Goal: Task Accomplishment & Management: Use online tool/utility

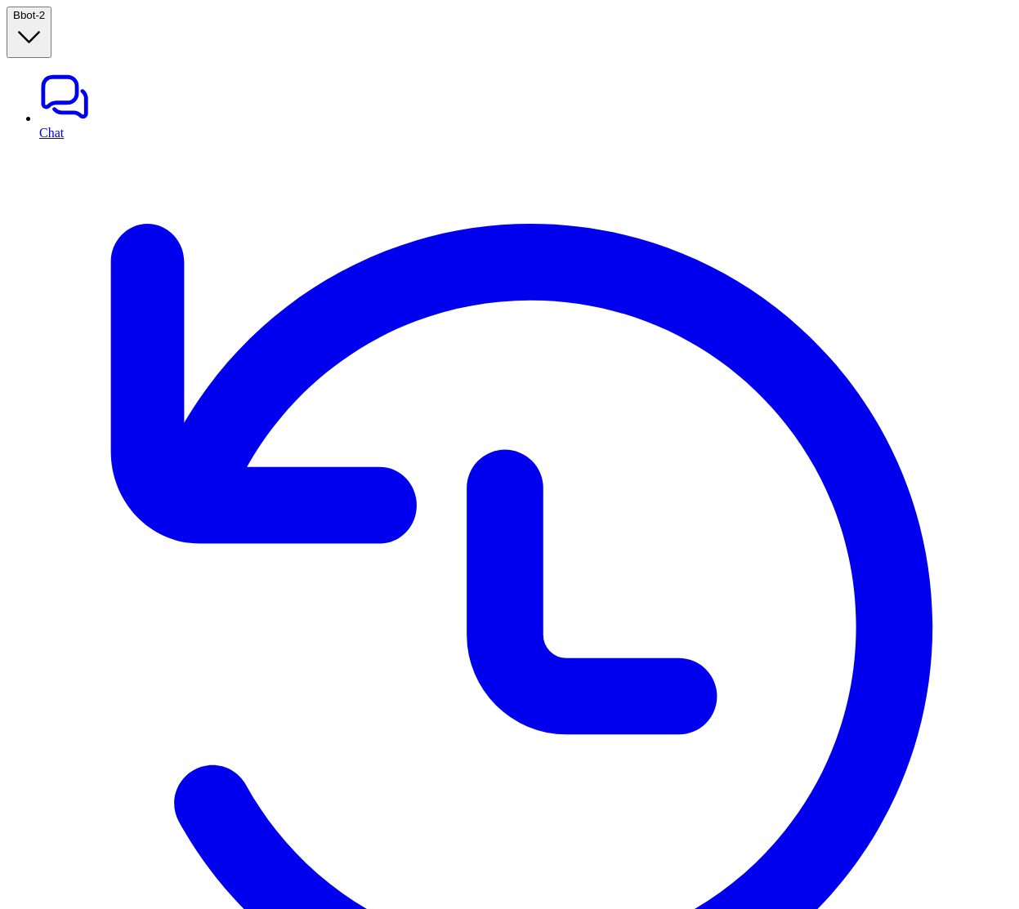
click at [70, 141] on link "History" at bounding box center [525, 636] width 973 height 990
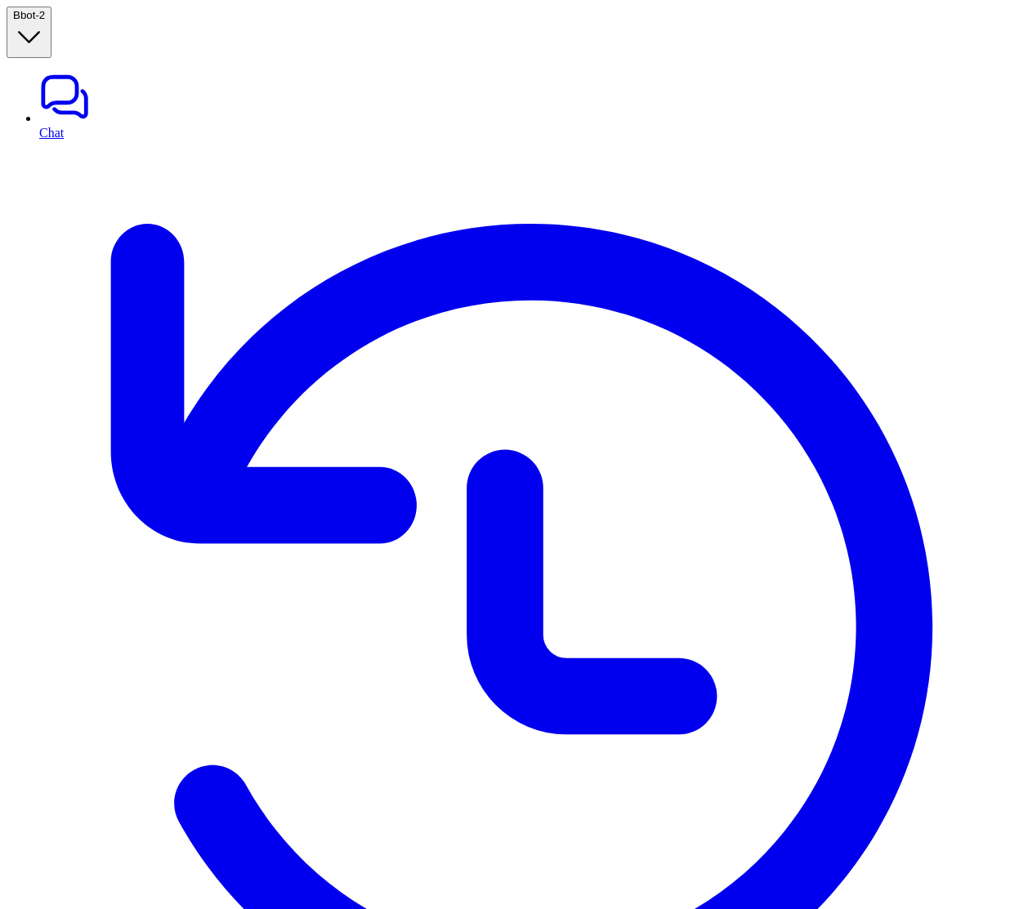
type input "**********"
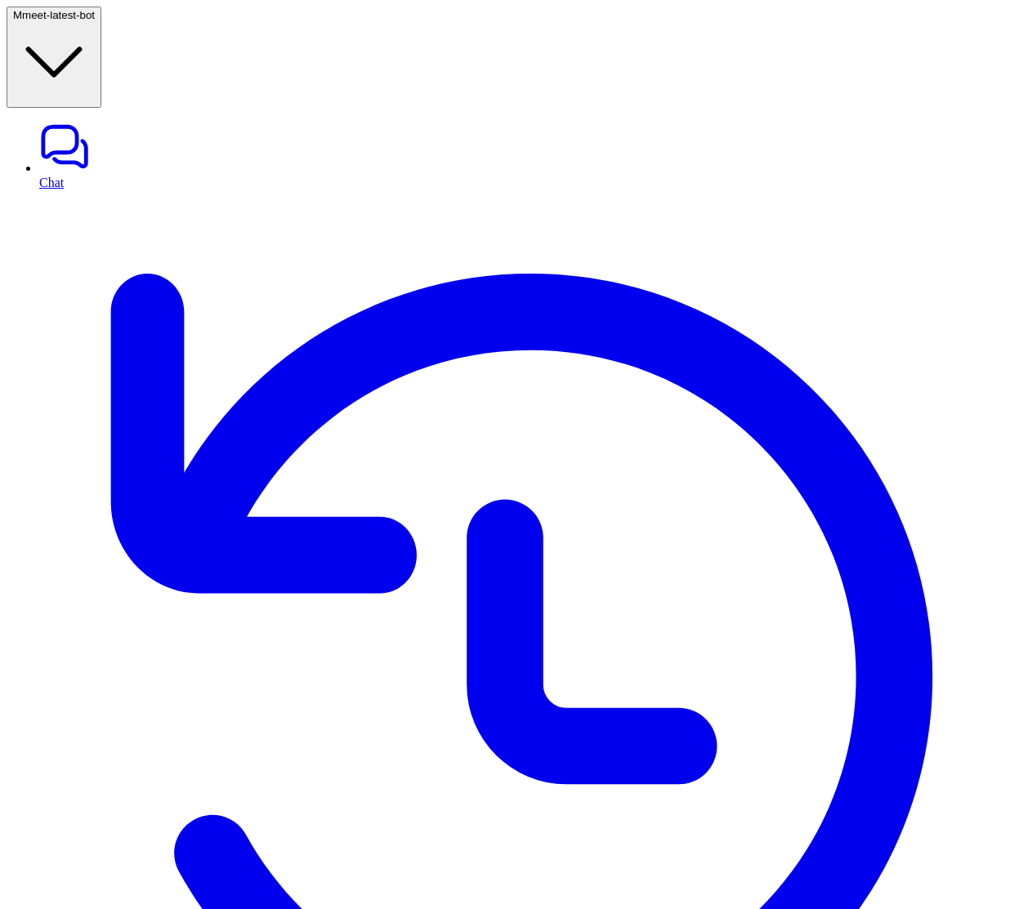
type textarea "**********"
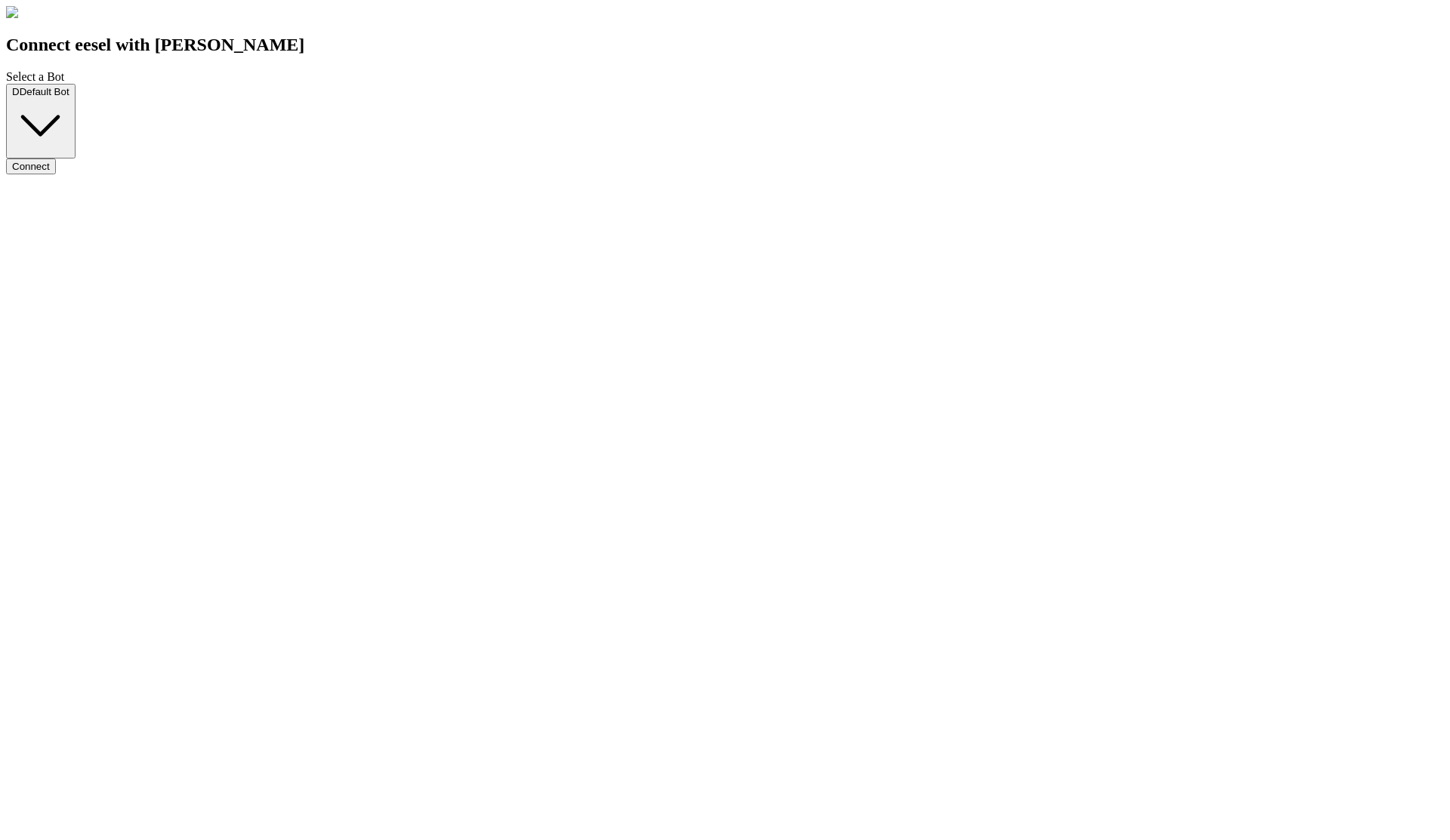
click at [69, 97] on span "Default Bot" at bounding box center [44, 91] width 50 height 11
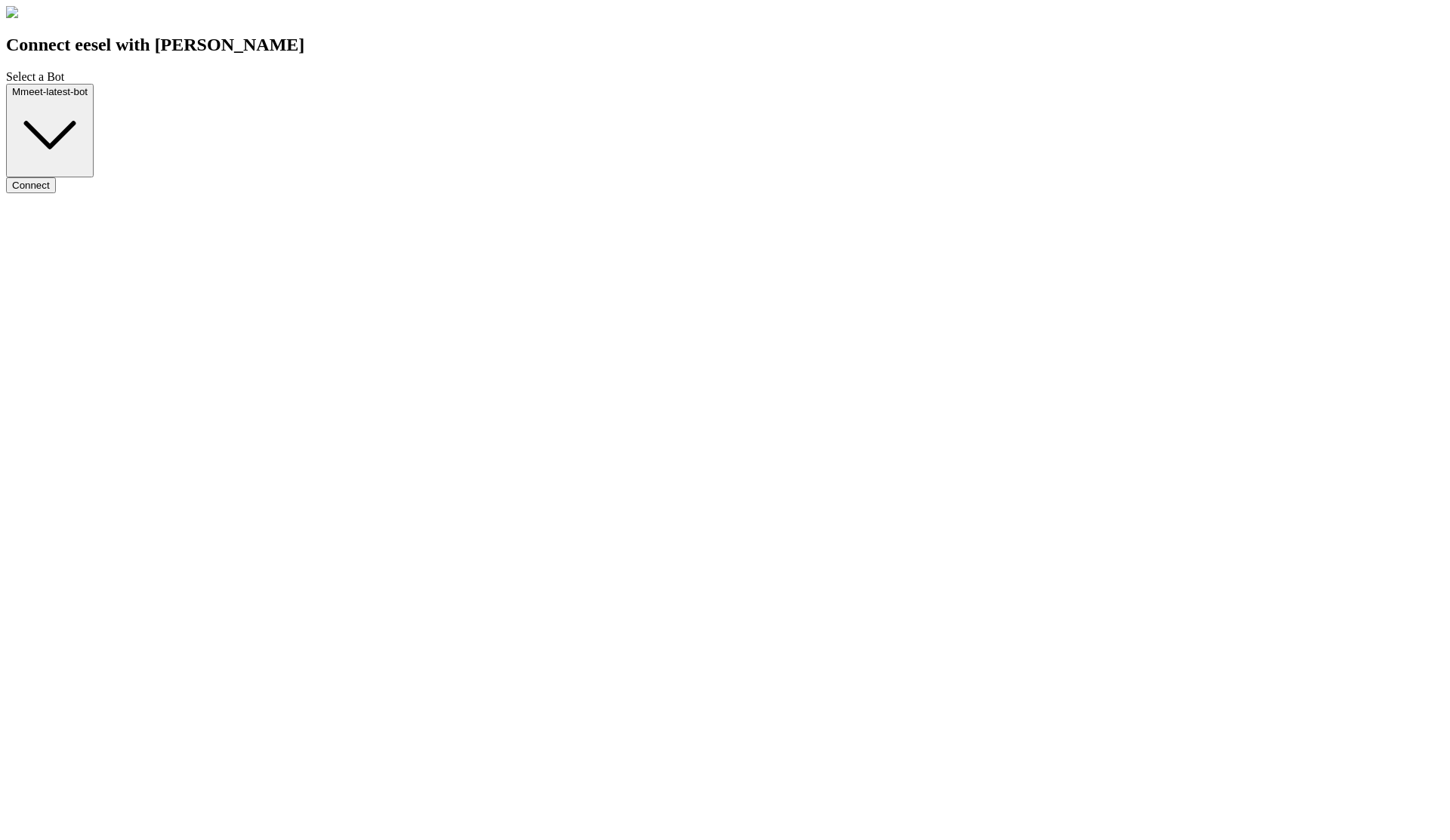
click at [55, 193] on button "Connect" at bounding box center [31, 185] width 50 height 16
click at [69, 157] on div "D Default Bot" at bounding box center [41, 121] width 57 height 71
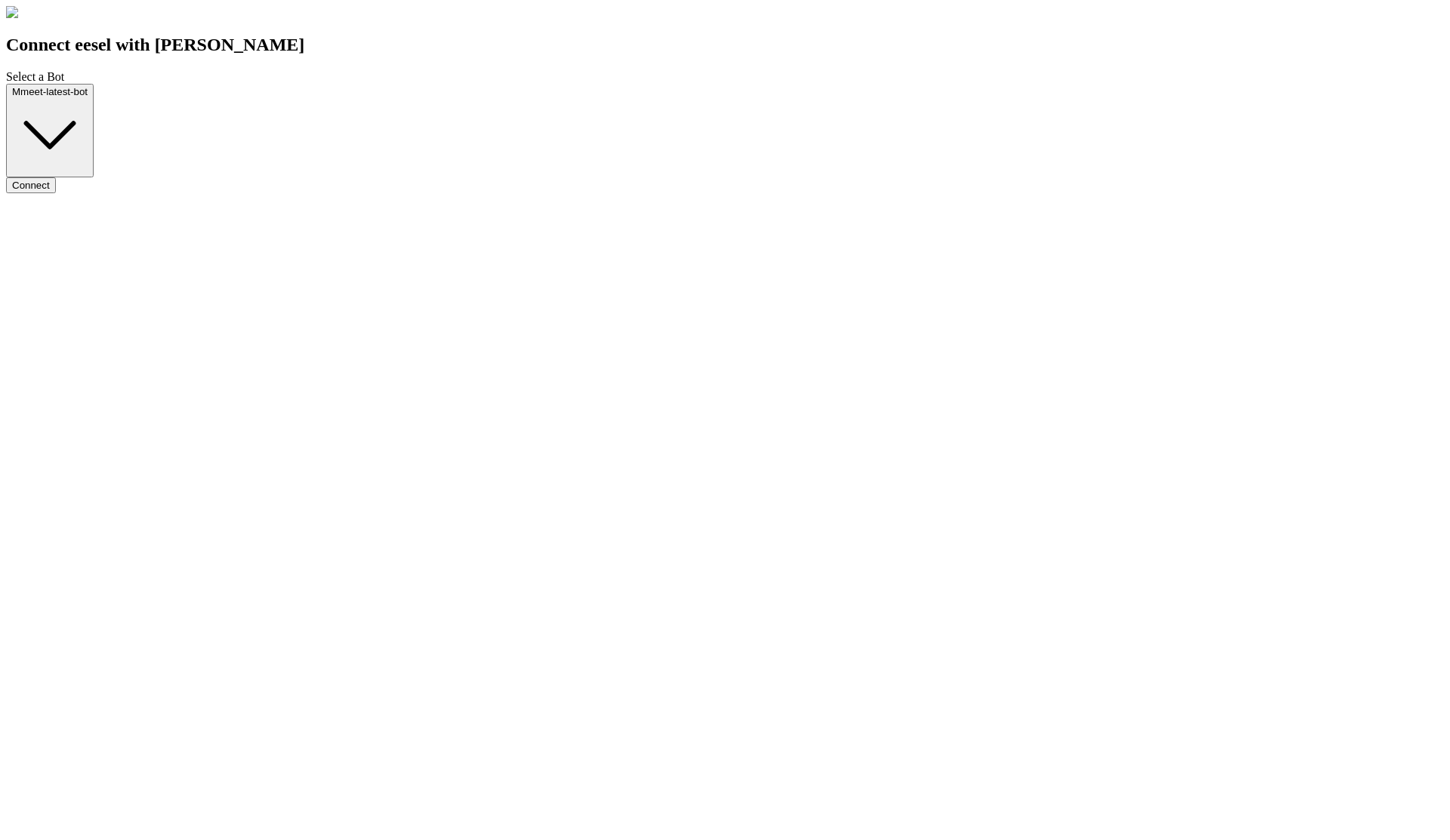
click at [55, 193] on button "Connect" at bounding box center [31, 185] width 50 height 16
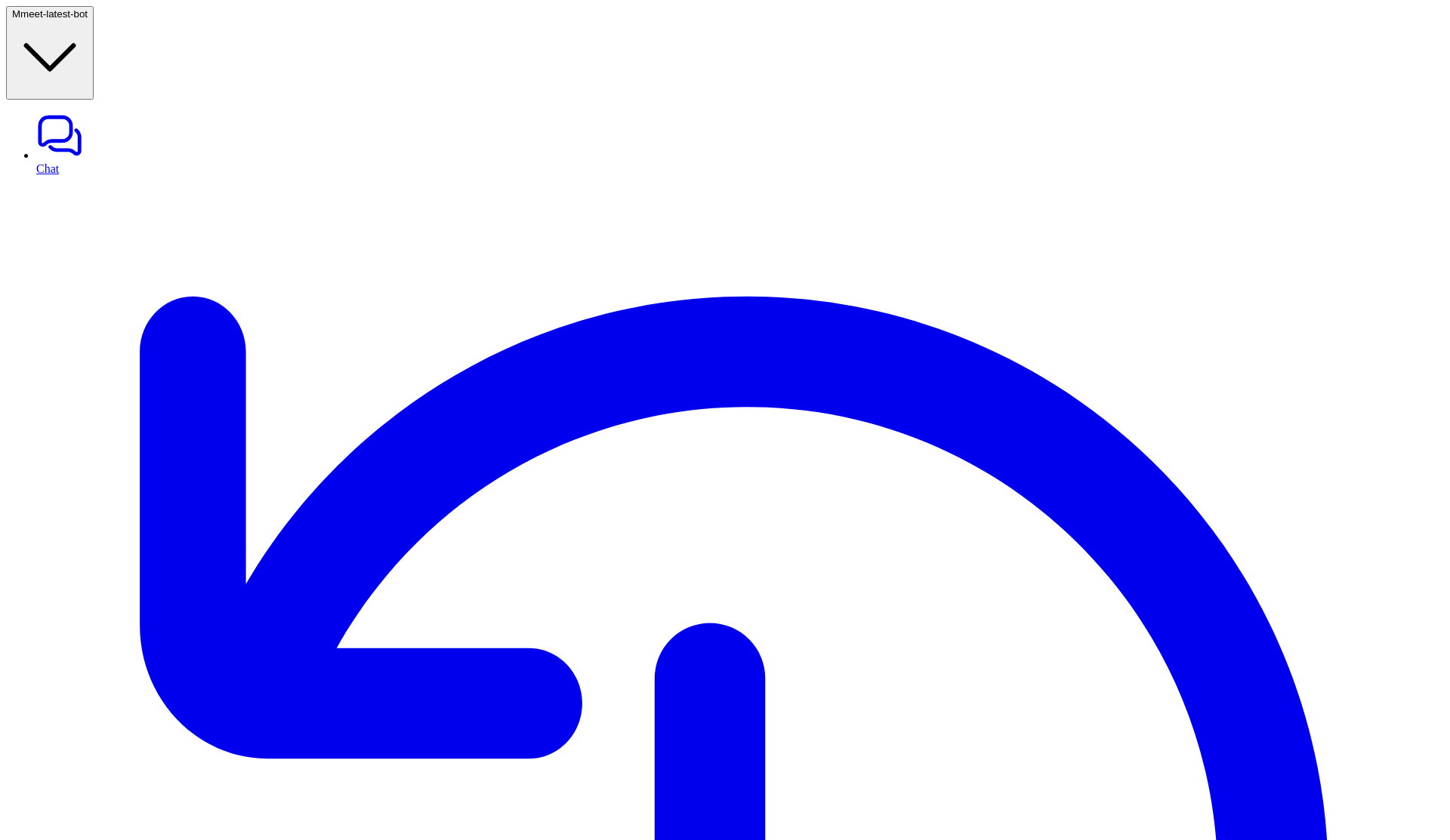
click at [88, 18] on span "meet-latest-bot" at bounding box center [54, 14] width 67 height 11
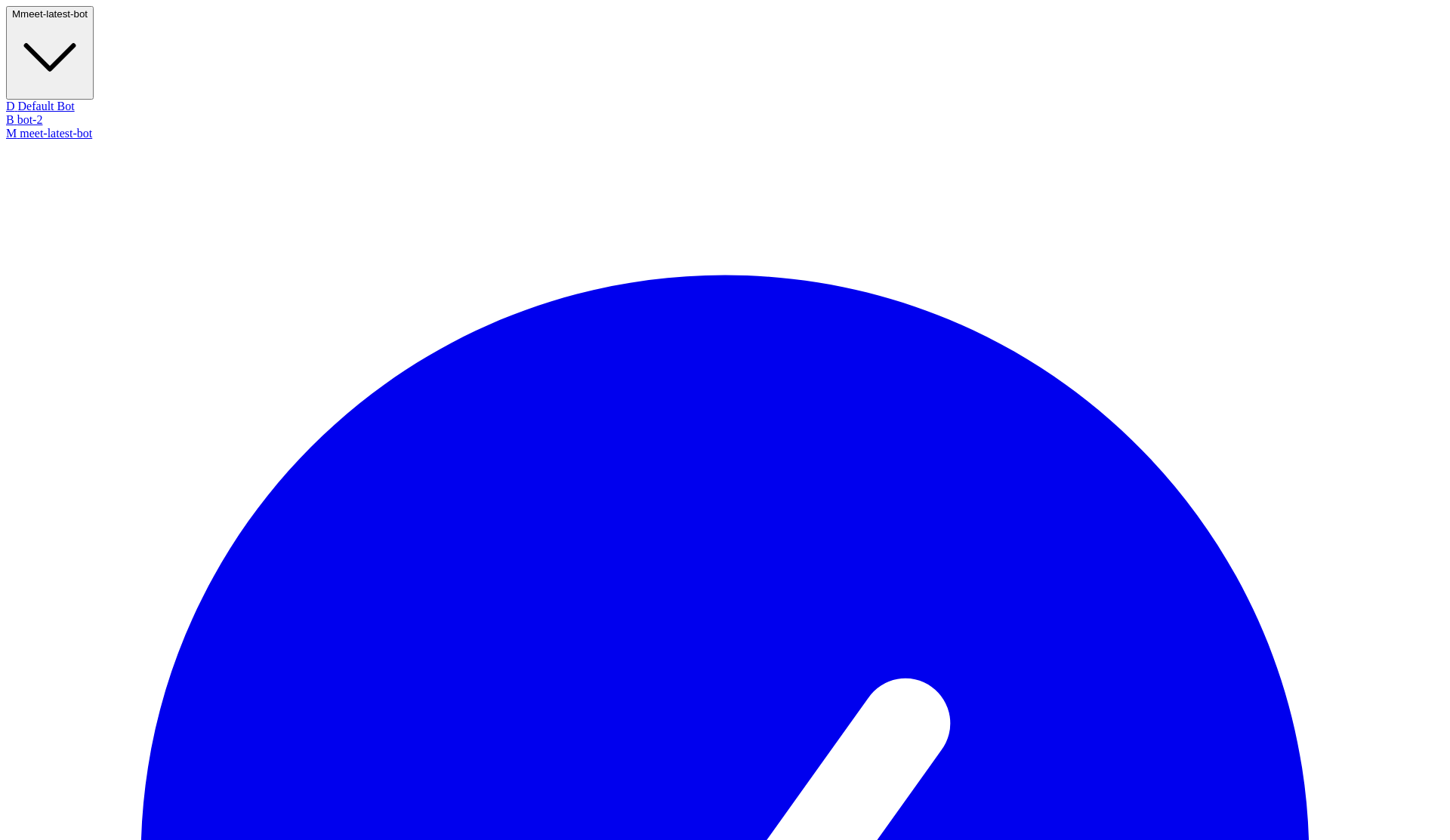
click at [94, 127] on div "M meet-latest-bot" at bounding box center [725, 133] width 1438 height 14
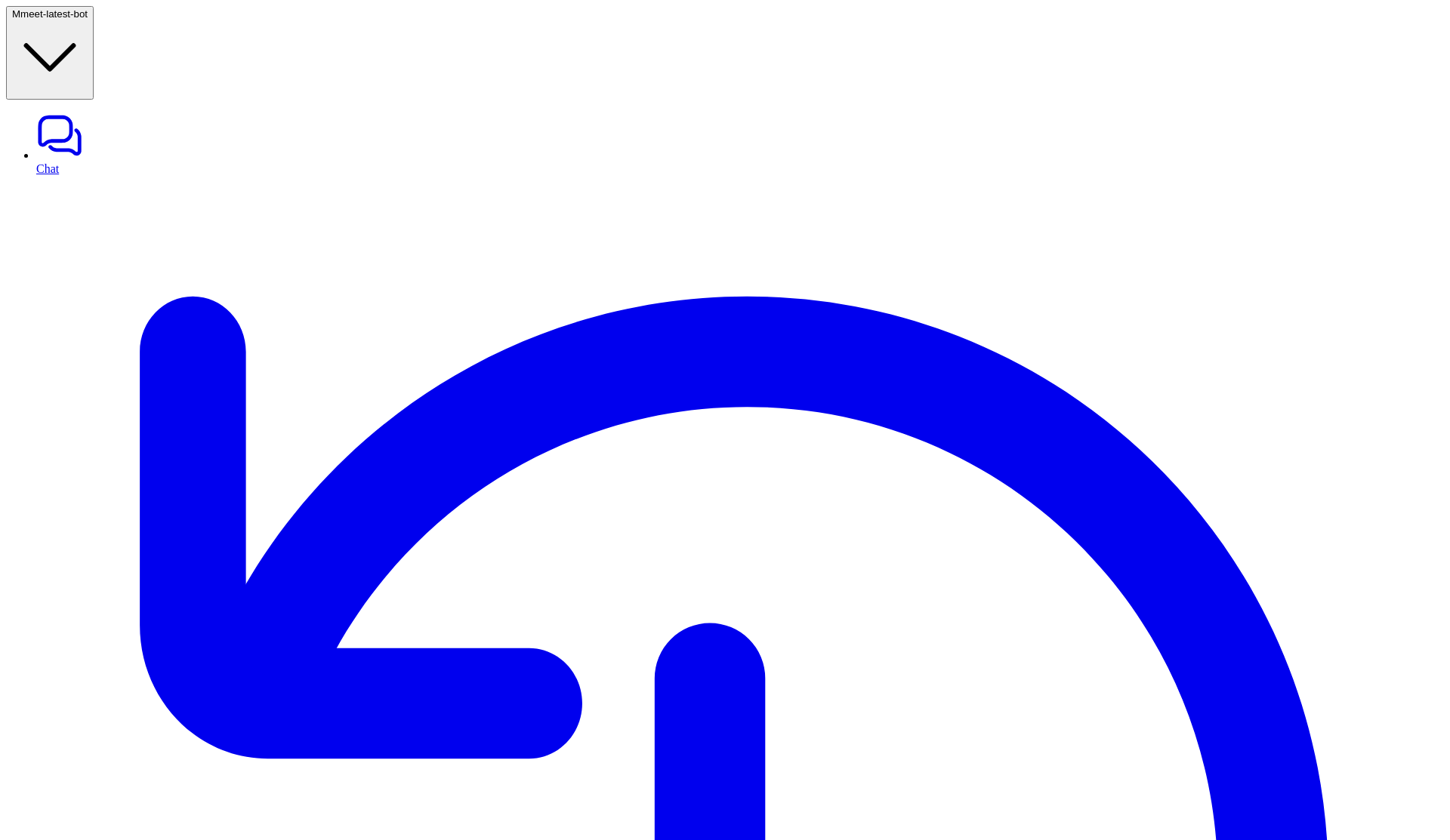
type textarea "*****"
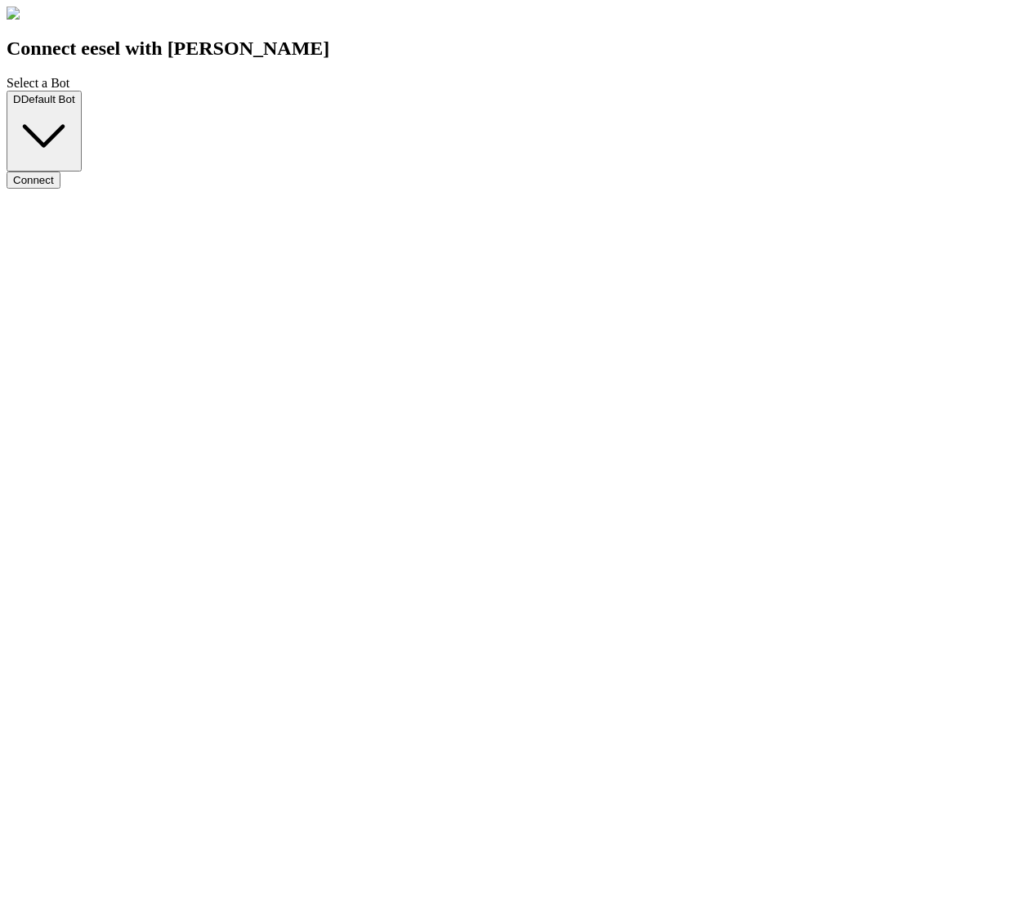
click at [75, 170] on div "D Default Bot" at bounding box center [44, 131] width 62 height 77
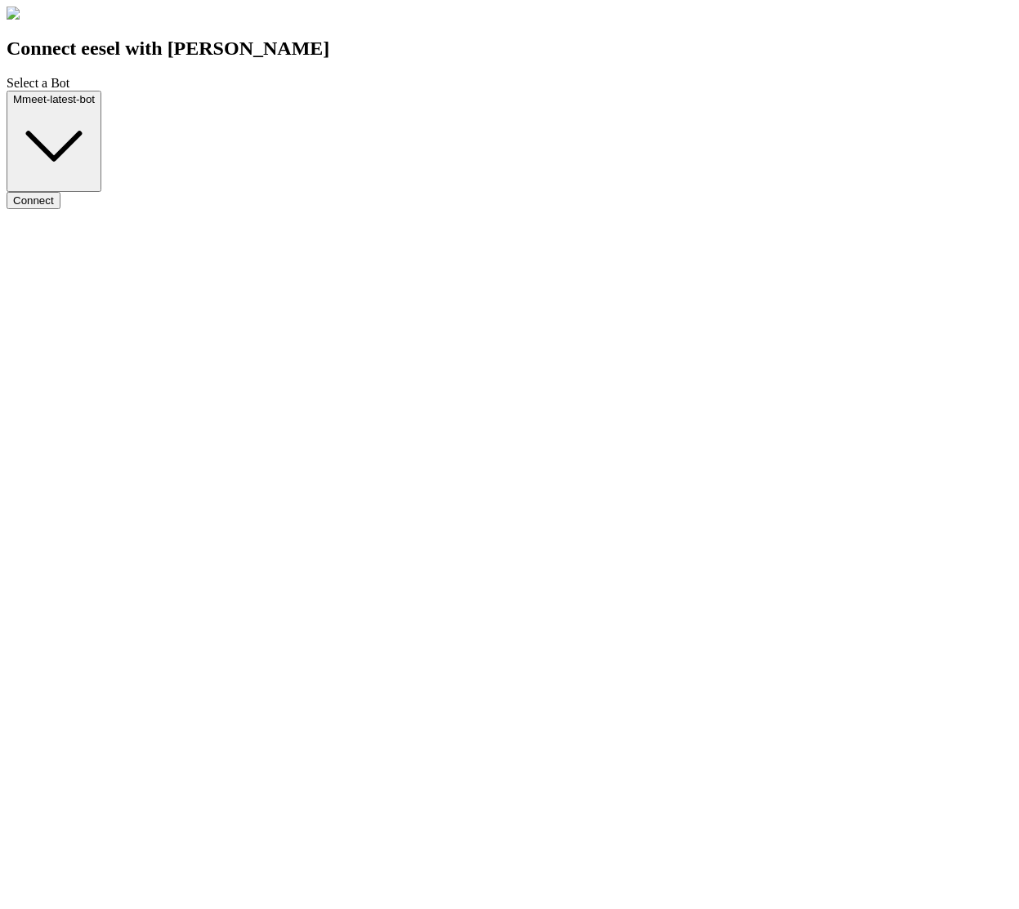
click at [60, 209] on button "Connect" at bounding box center [34, 200] width 54 height 17
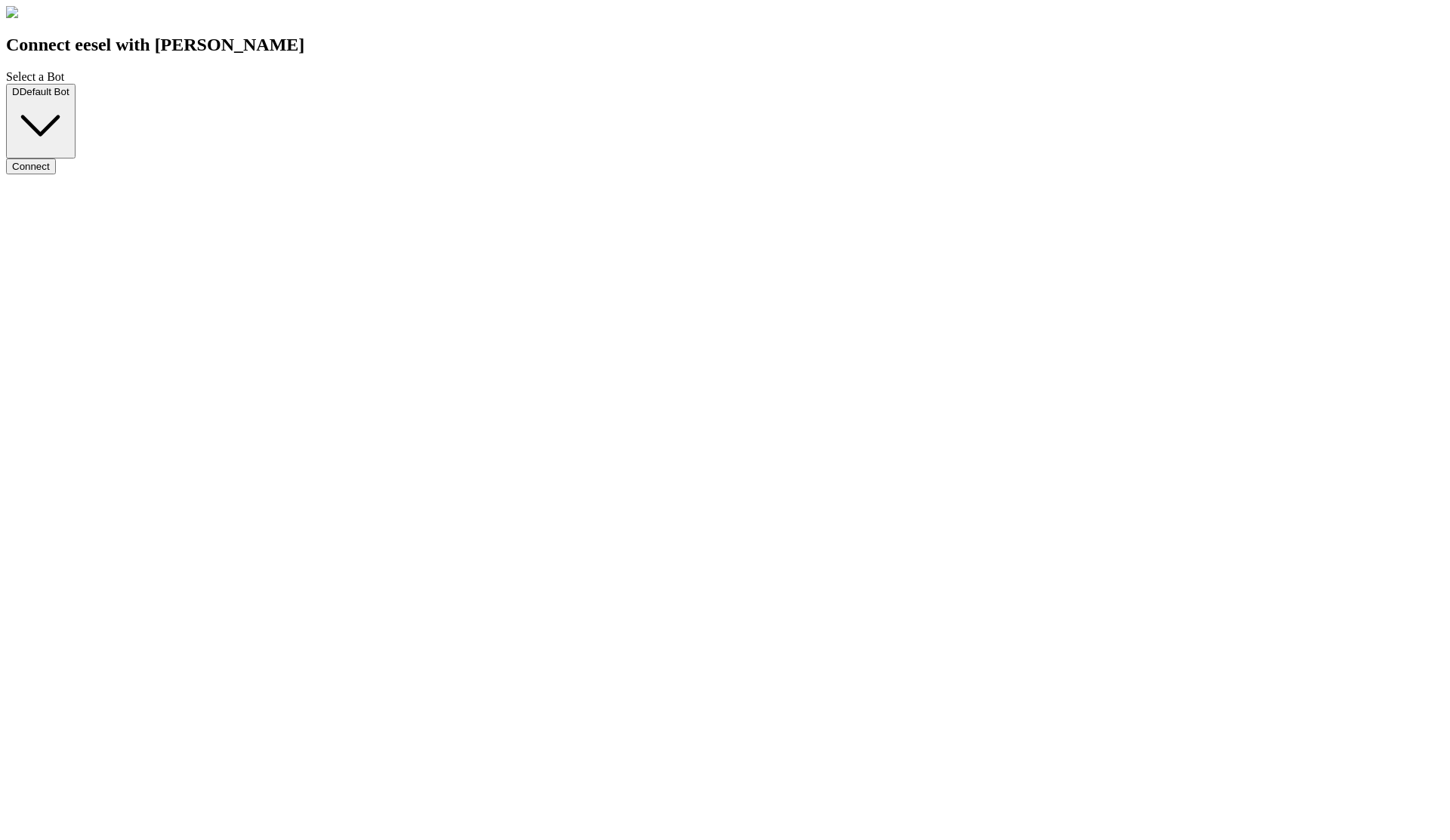
click at [69, 97] on span "Default Bot" at bounding box center [44, 91] width 50 height 11
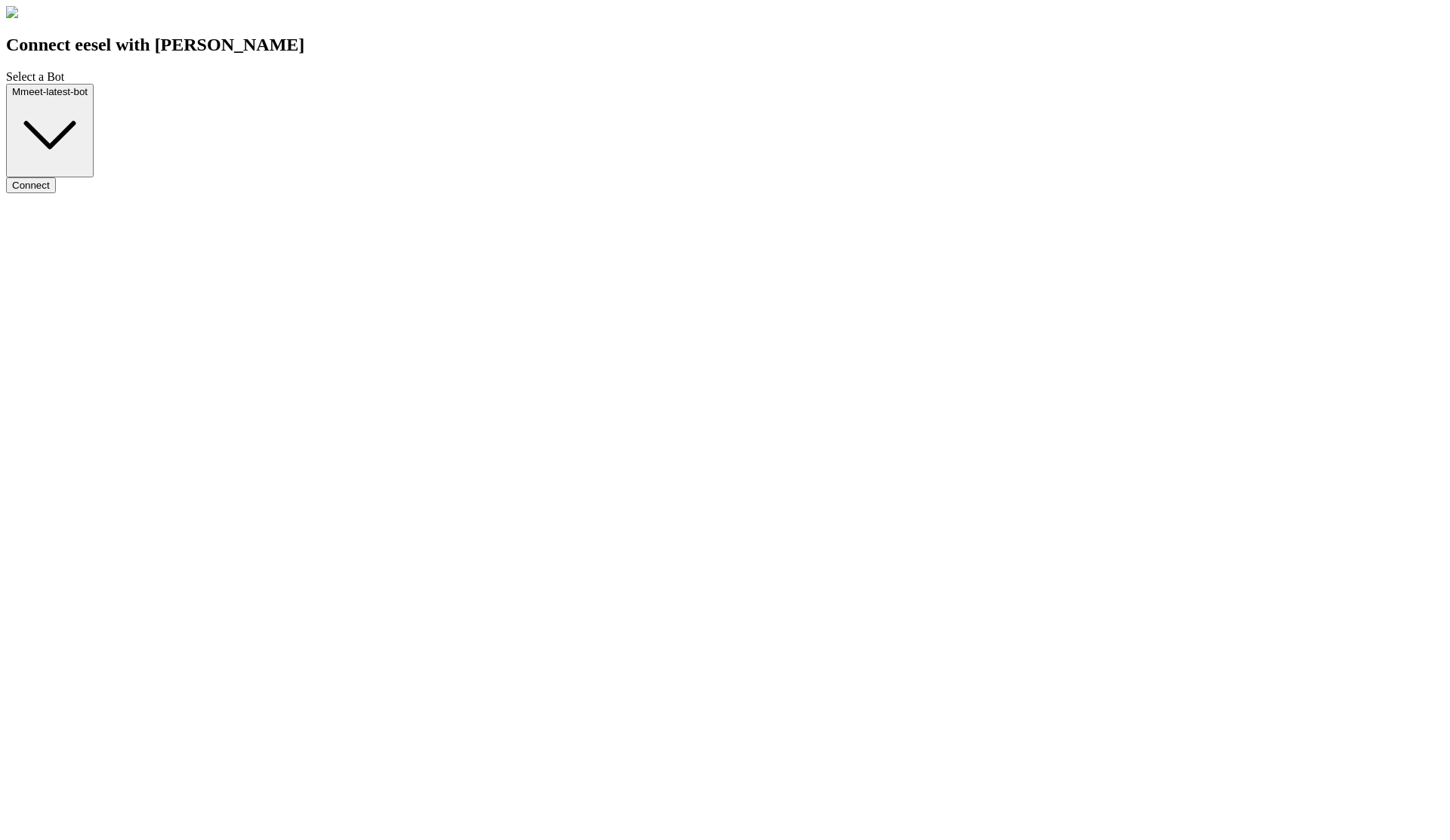
click at [55, 193] on button "Connect" at bounding box center [31, 185] width 50 height 16
click at [19, 97] on span "D" at bounding box center [16, 91] width 7 height 11
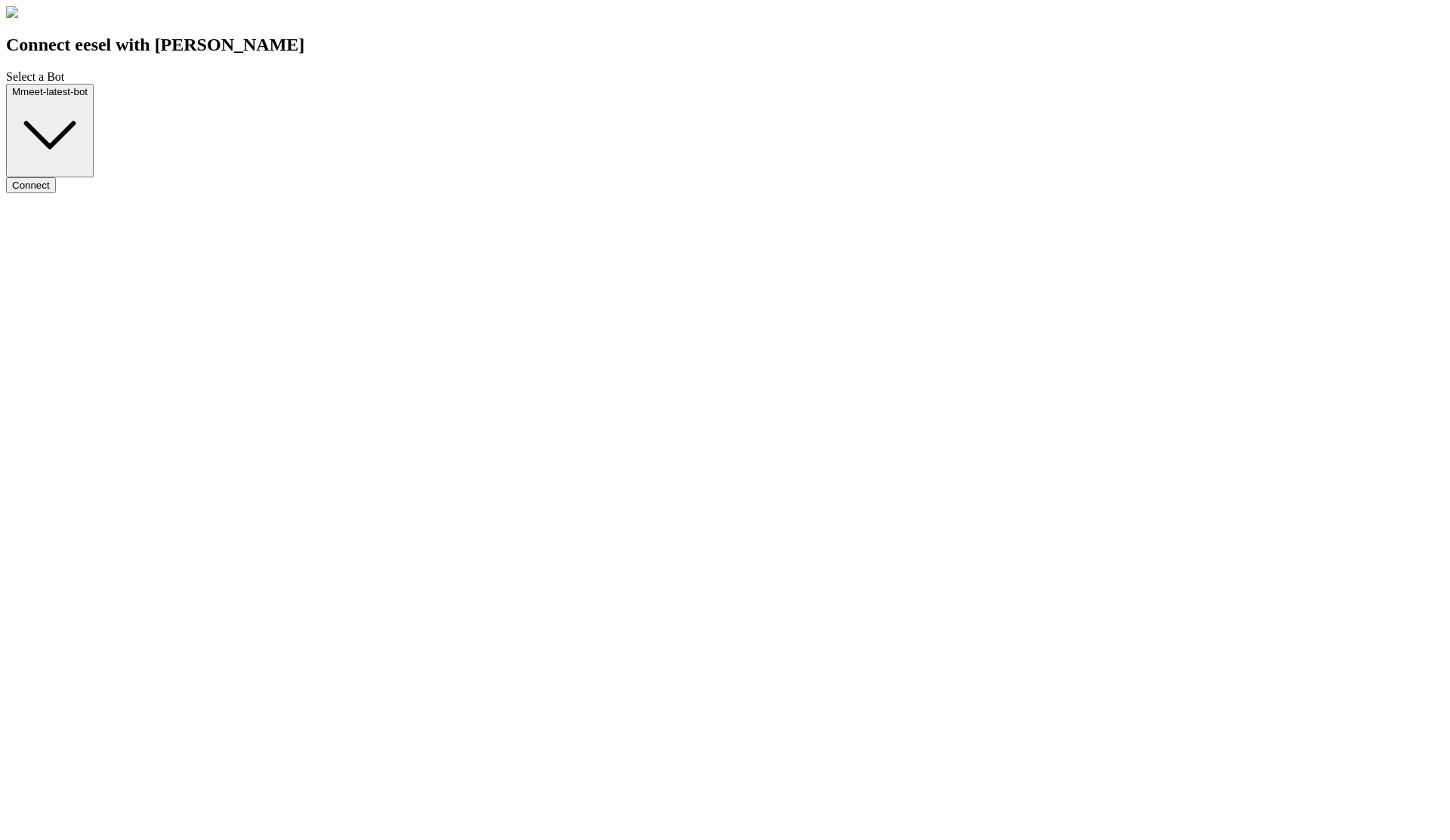
click at [55, 193] on button "Connect" at bounding box center [31, 185] width 50 height 16
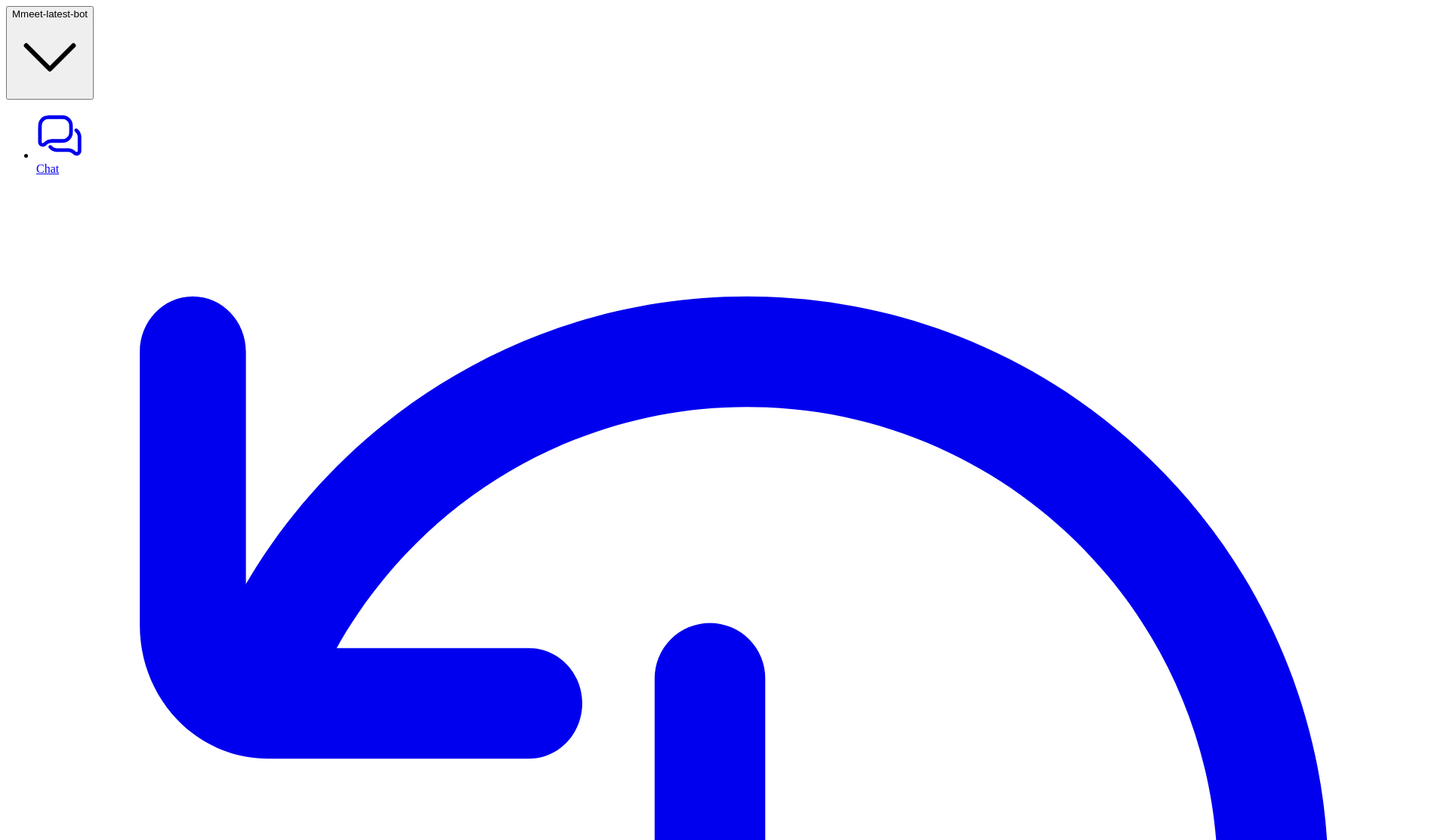
click at [45, 112] on link "Chat" at bounding box center [739, 143] width 1407 height 64
click at [36, 112] on link "Chat" at bounding box center [739, 143] width 1407 height 64
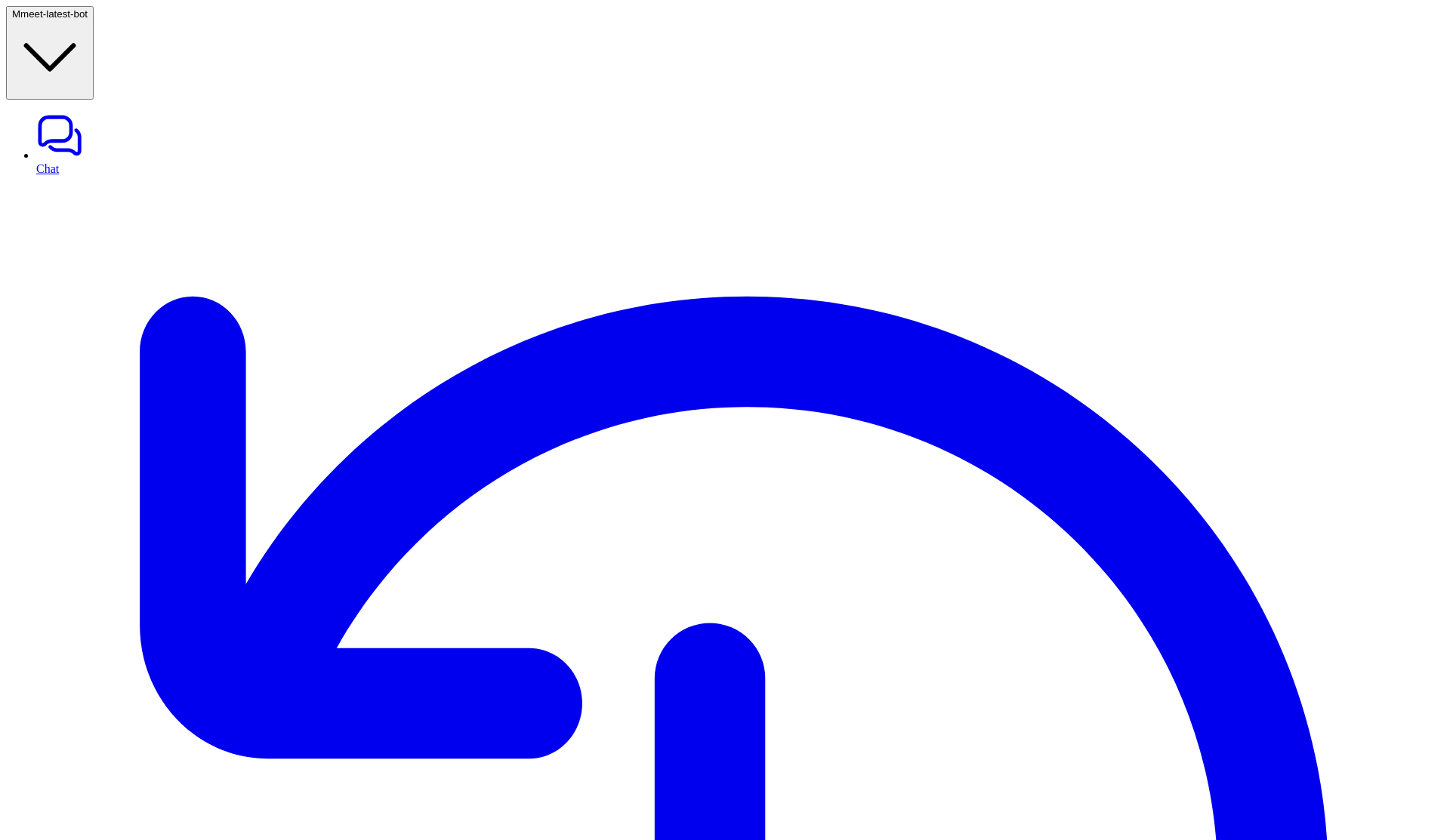
type input "****"
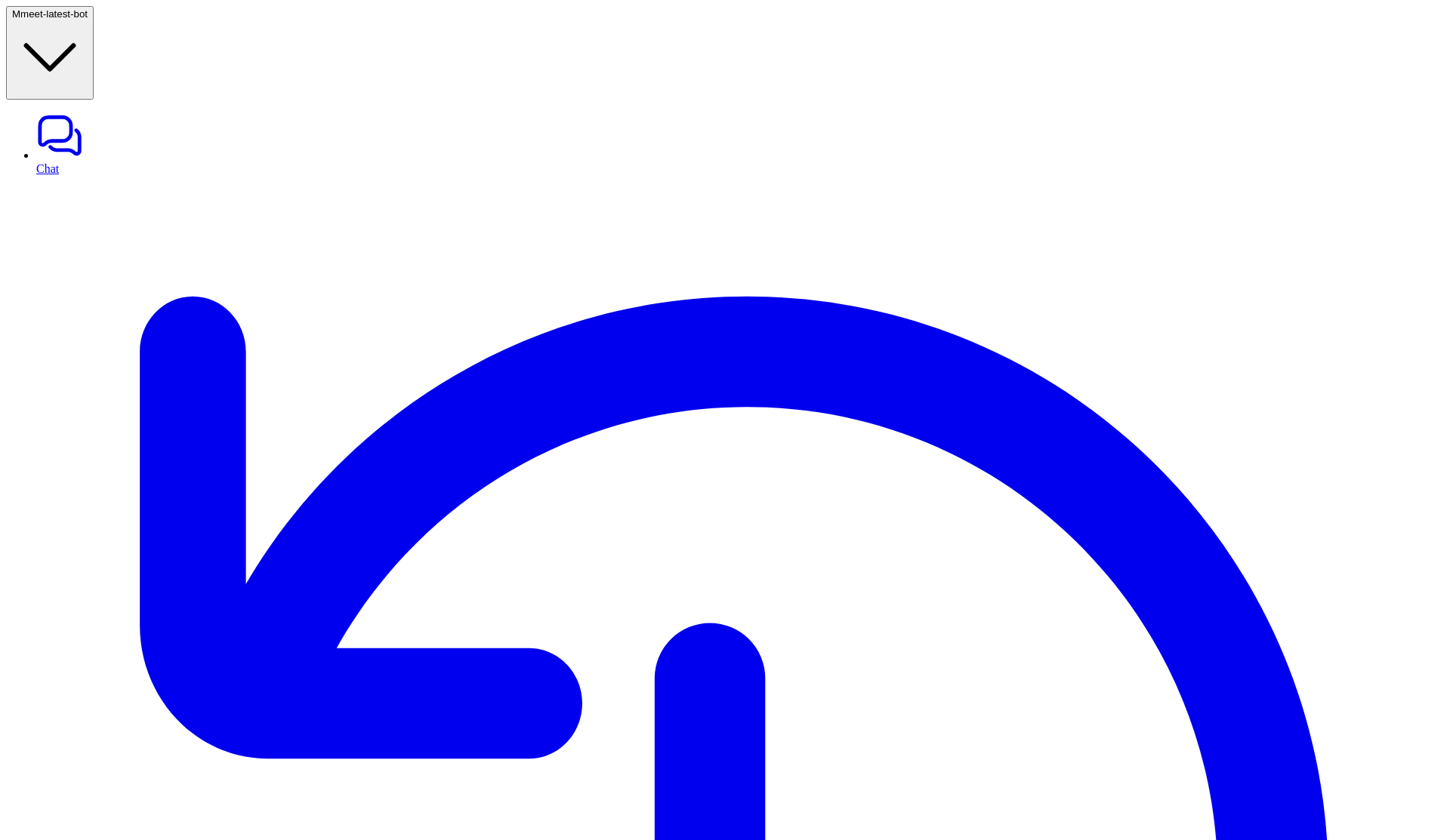
copy p "jira_create_issue"
paste textarea "**********"
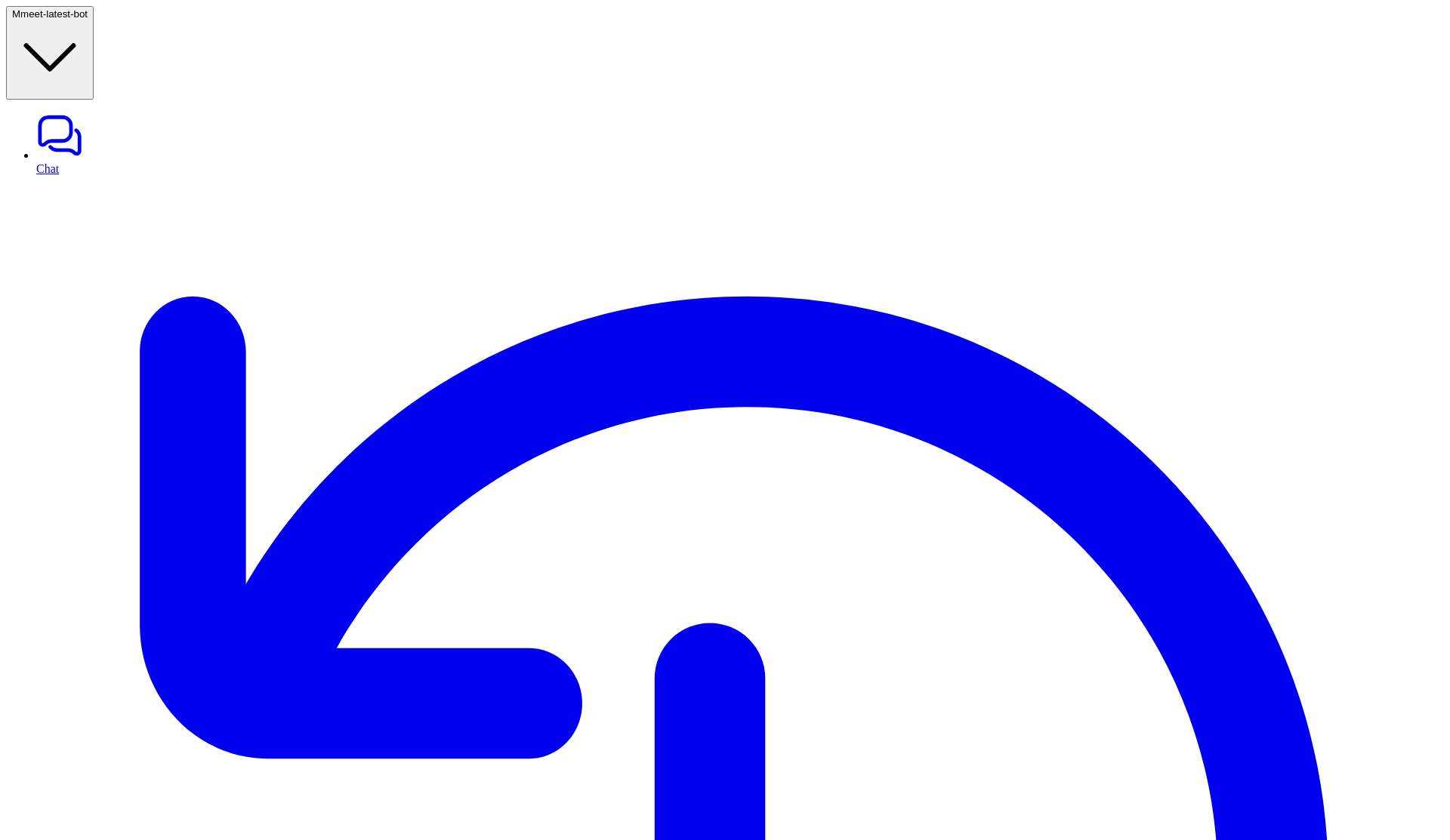
type textarea "**********"
drag, startPoint x: 1340, startPoint y: 385, endPoint x: 1334, endPoint y: 76, distance: 309.1
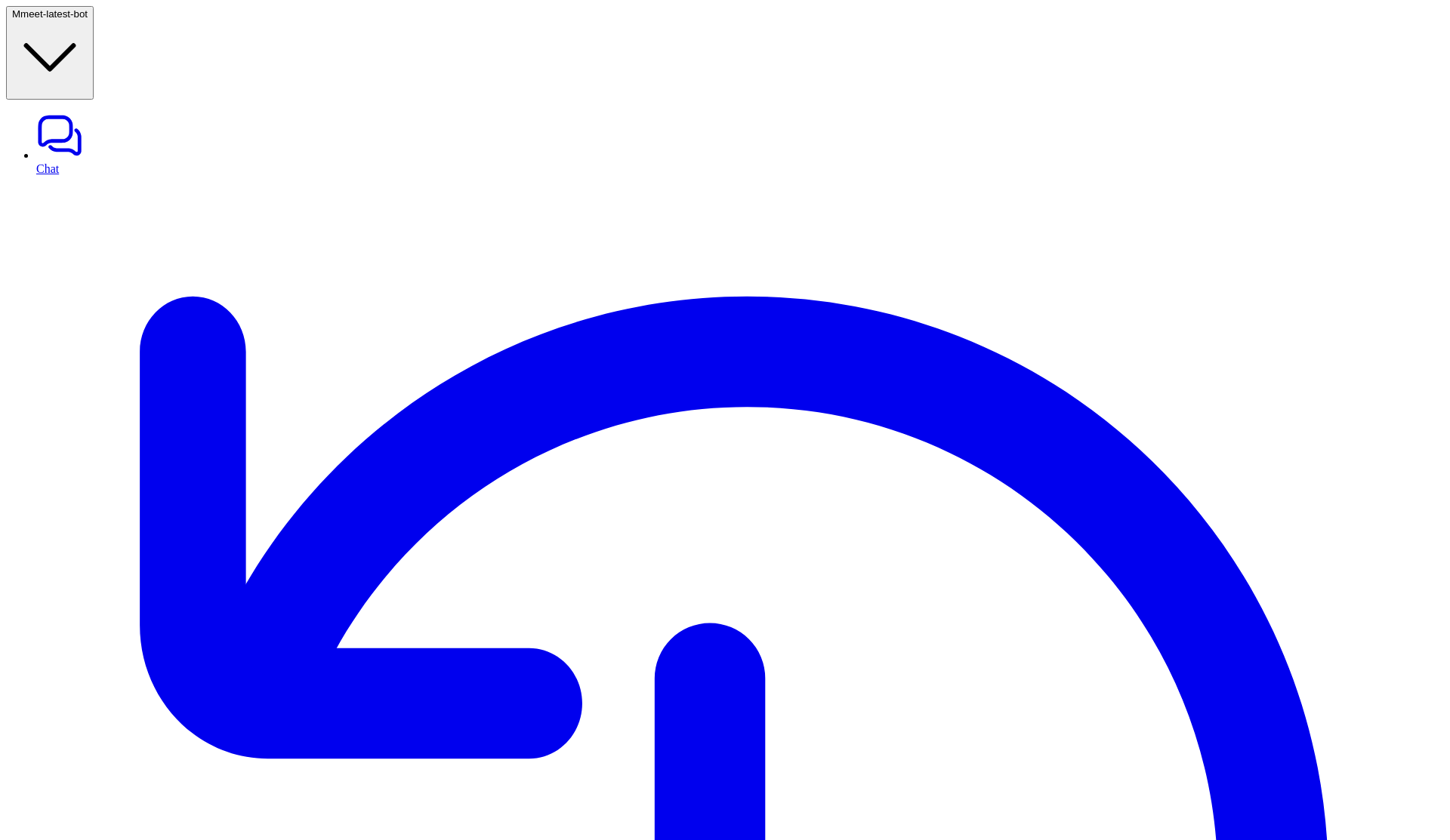
copy div "create a dummy ticket for me using project id : SCRUM M"
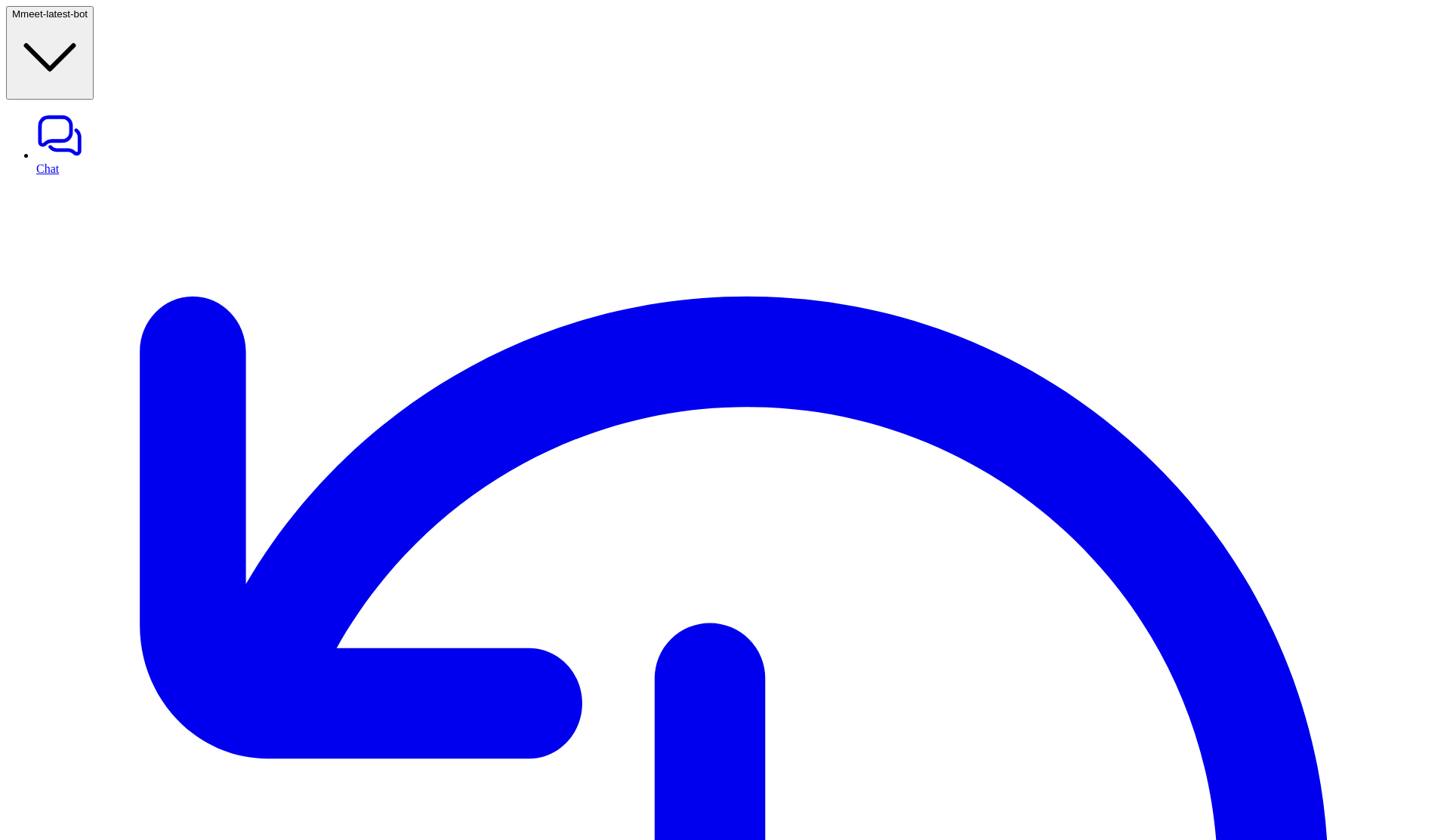
paste div
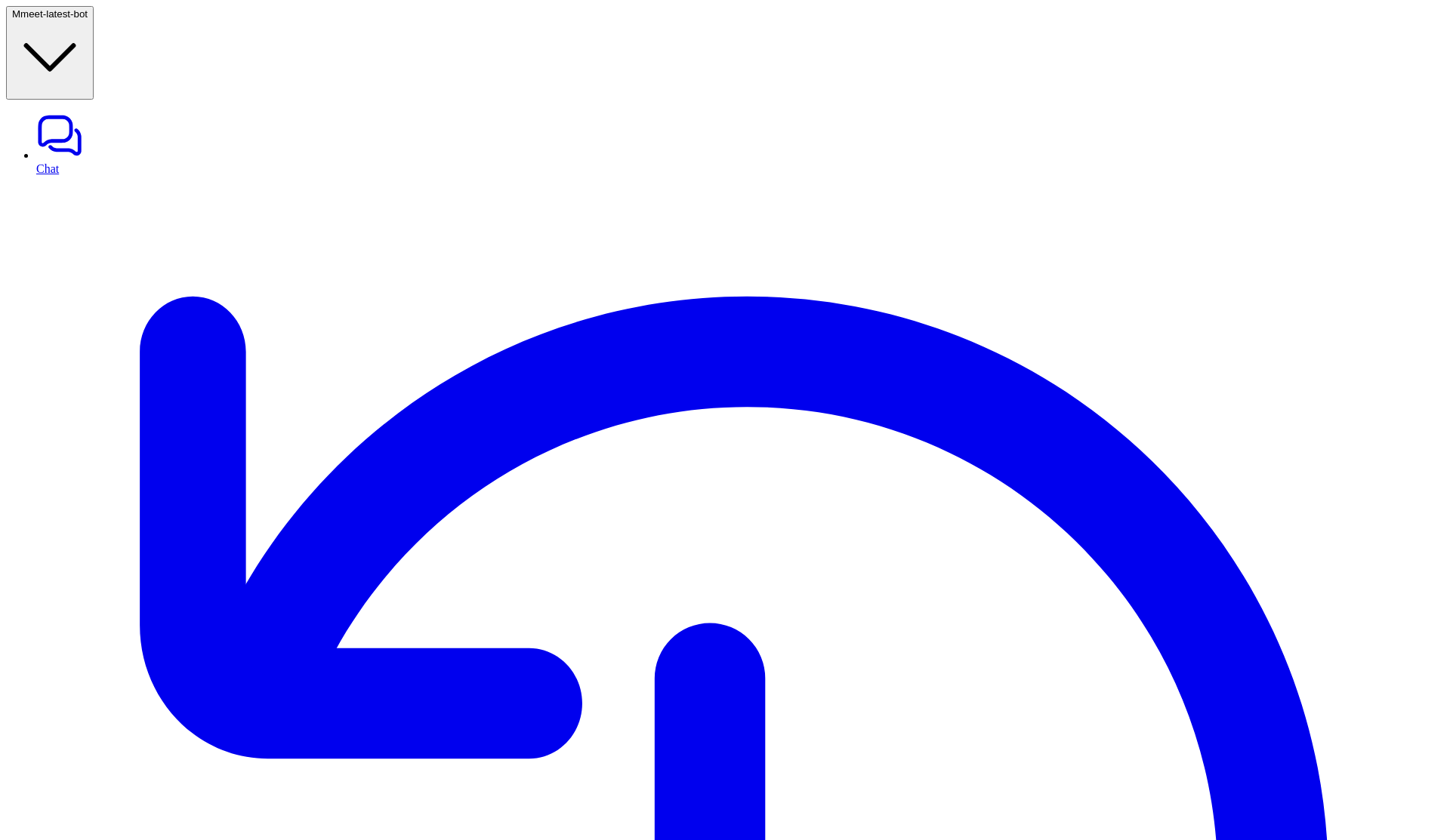
copy div "CAN YOU CREATE ANOTHER ONE? M"
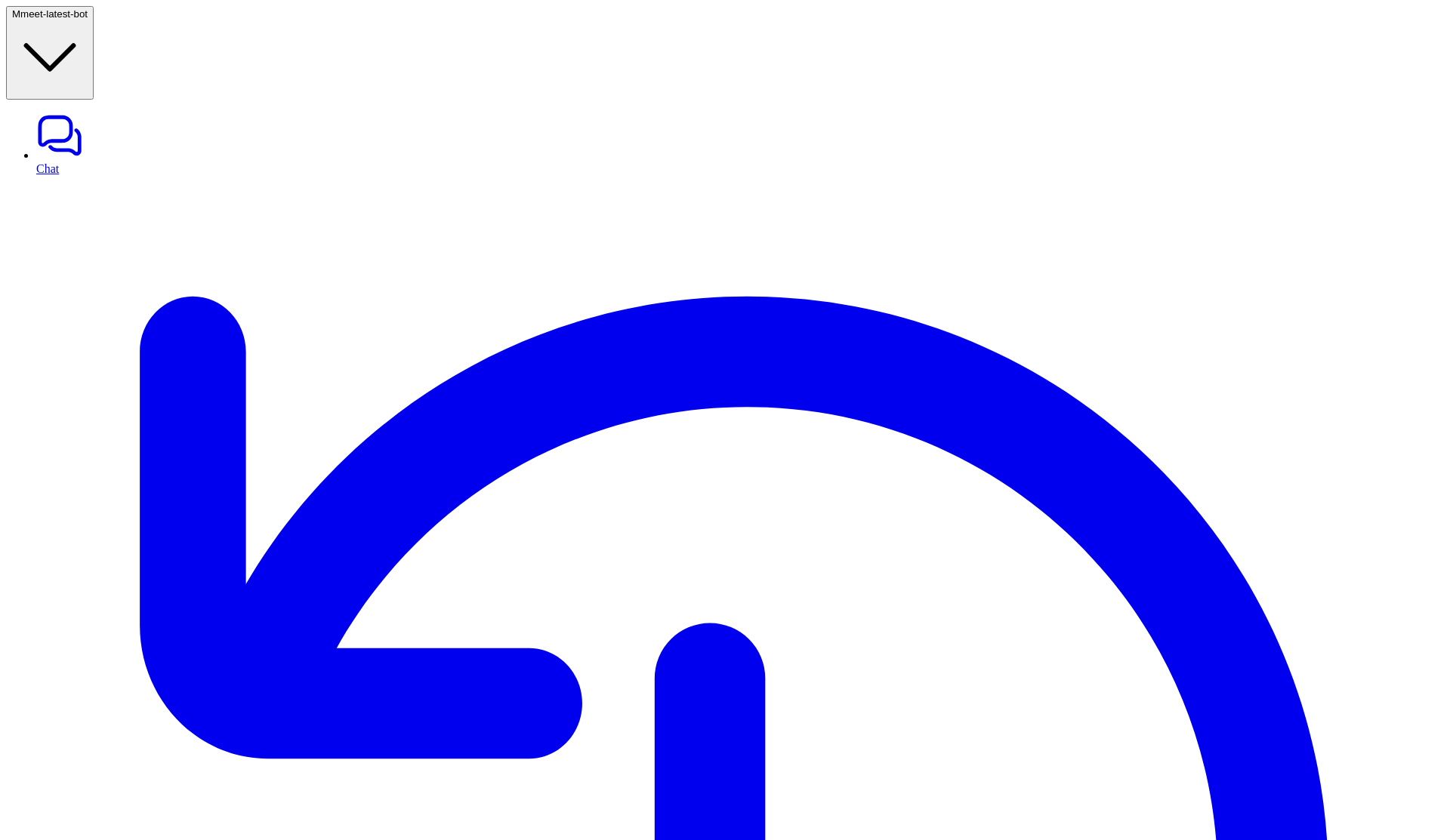
scroll to position [112, 0]
copy div "CAN YOU CREATE ANOTHER ONE? M"
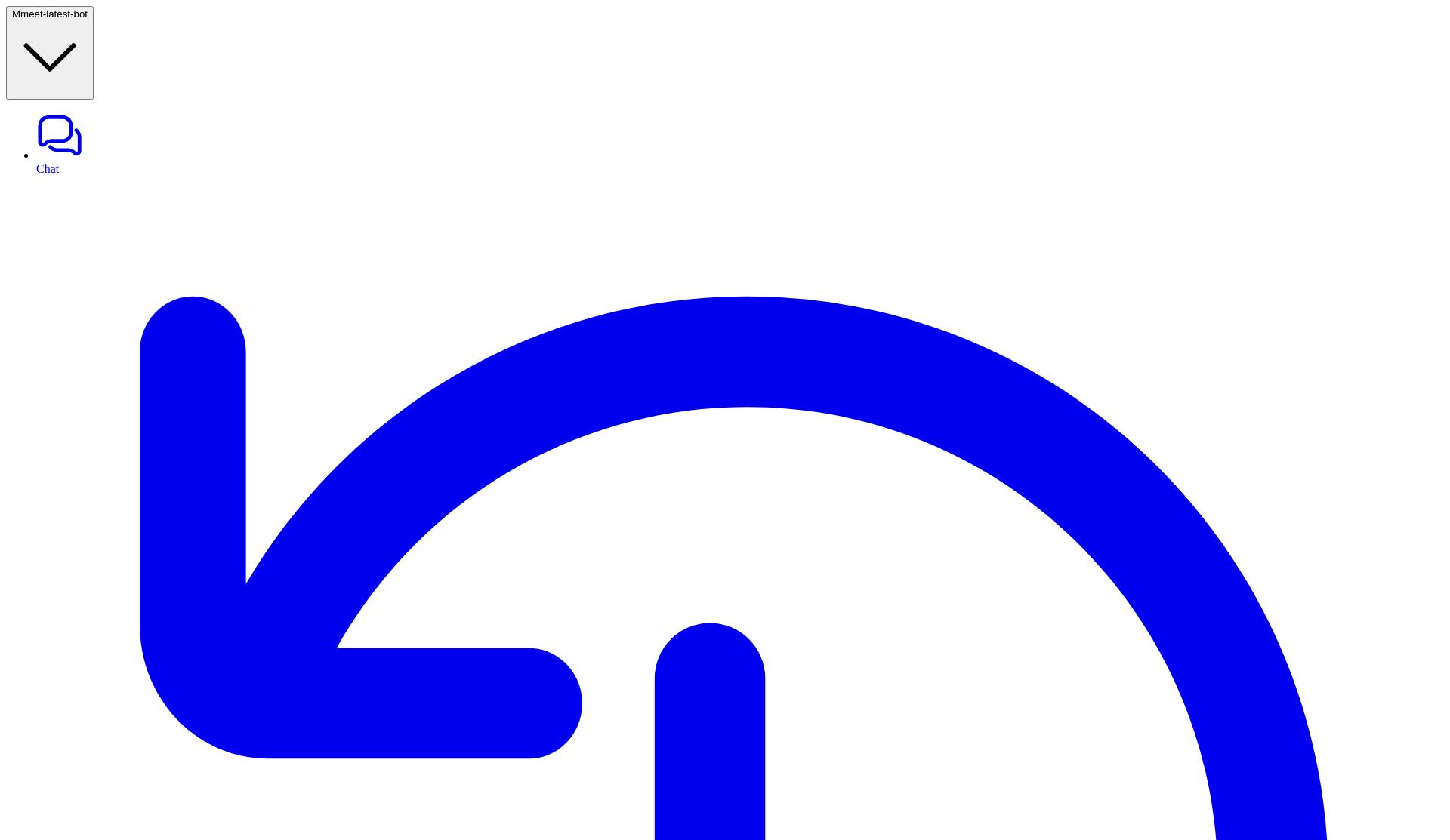
copy span "Dummy ticket"
drag, startPoint x: 409, startPoint y: 548, endPoint x: 439, endPoint y: 548, distance: 30.0
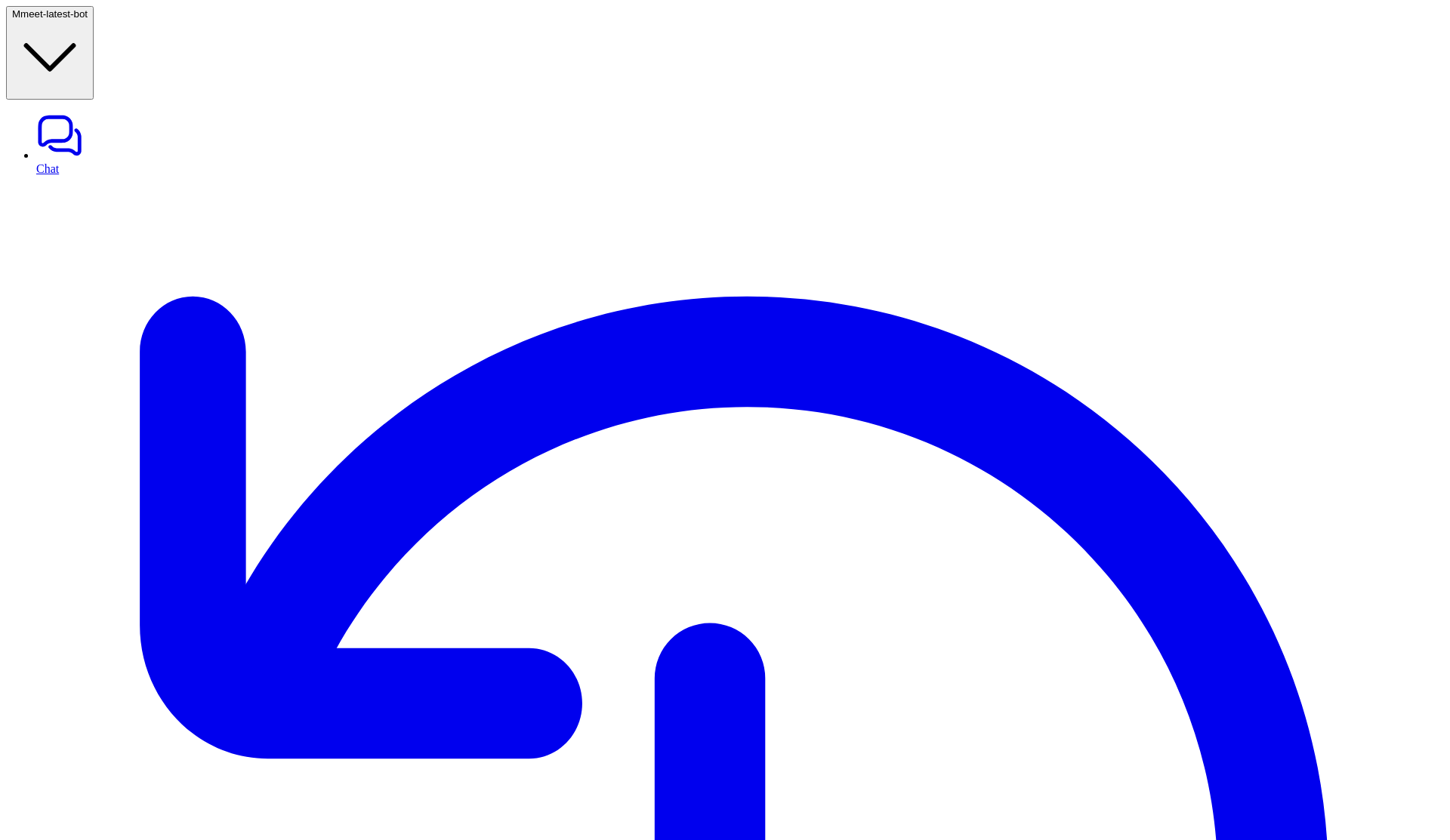
copy div "CAN YOU CREATE ANOTHER ONE? M"
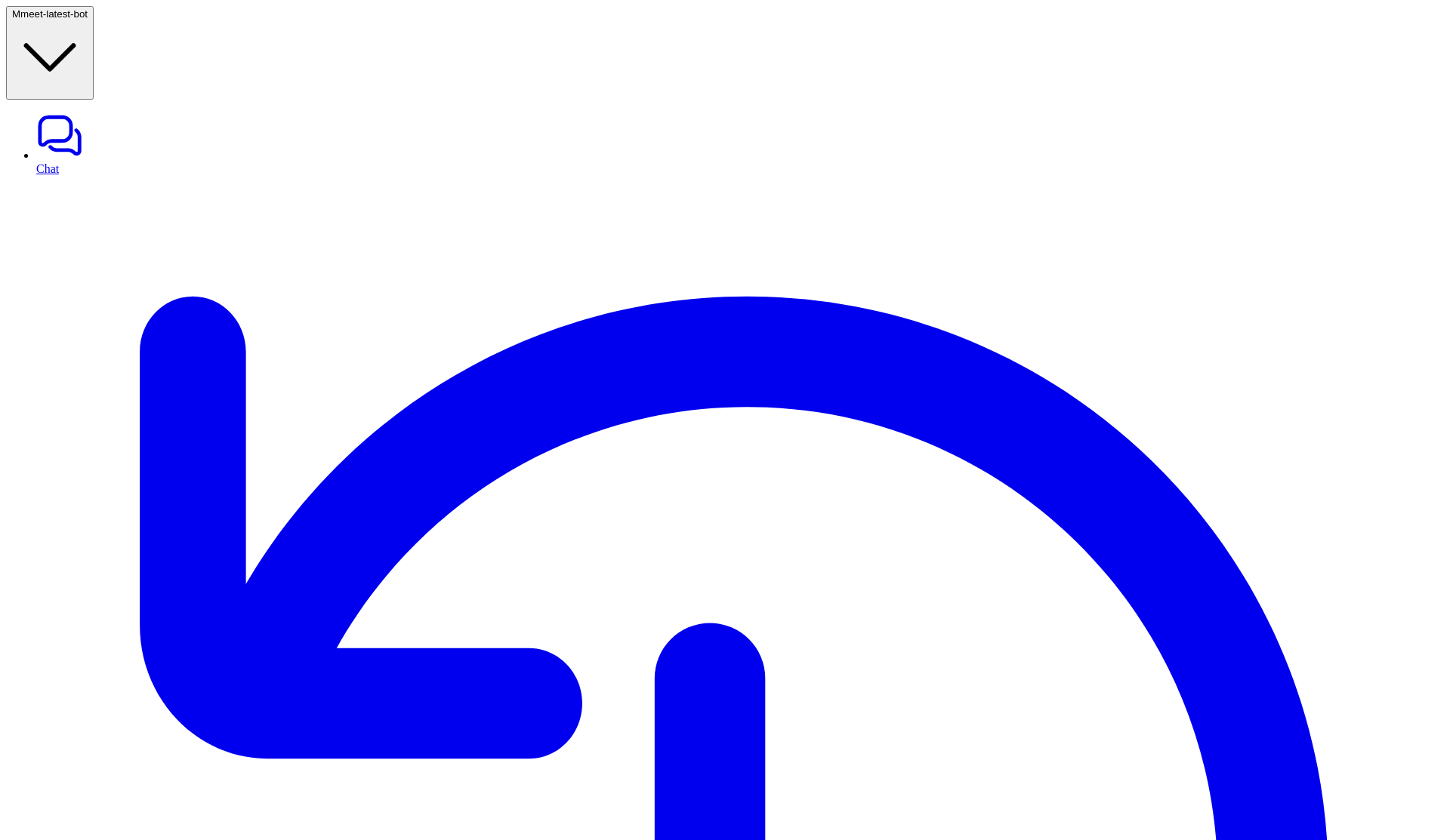
copy div "CAN YOU CREATE ANOTHER ONE? M"
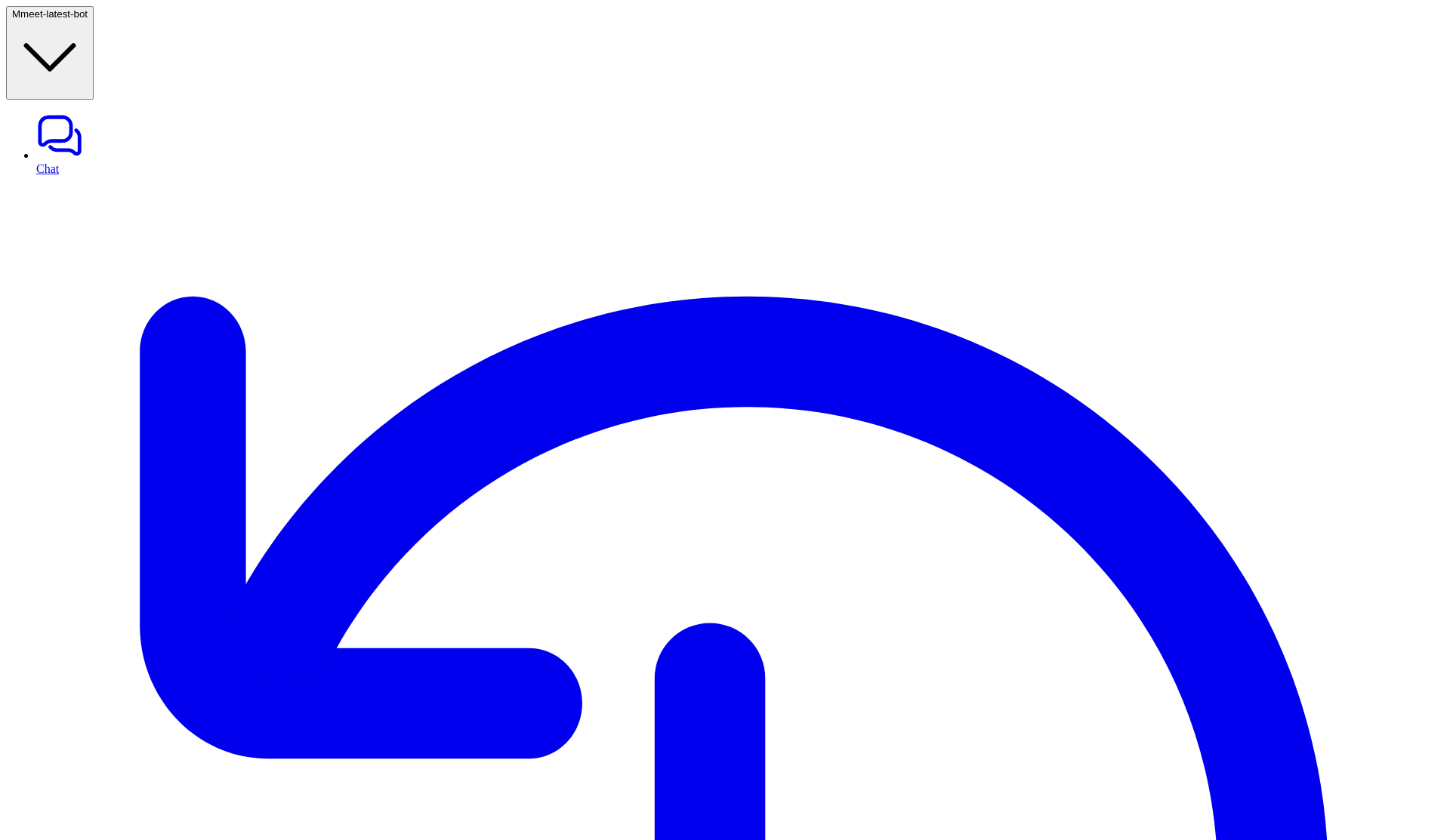
type textarea "*****"
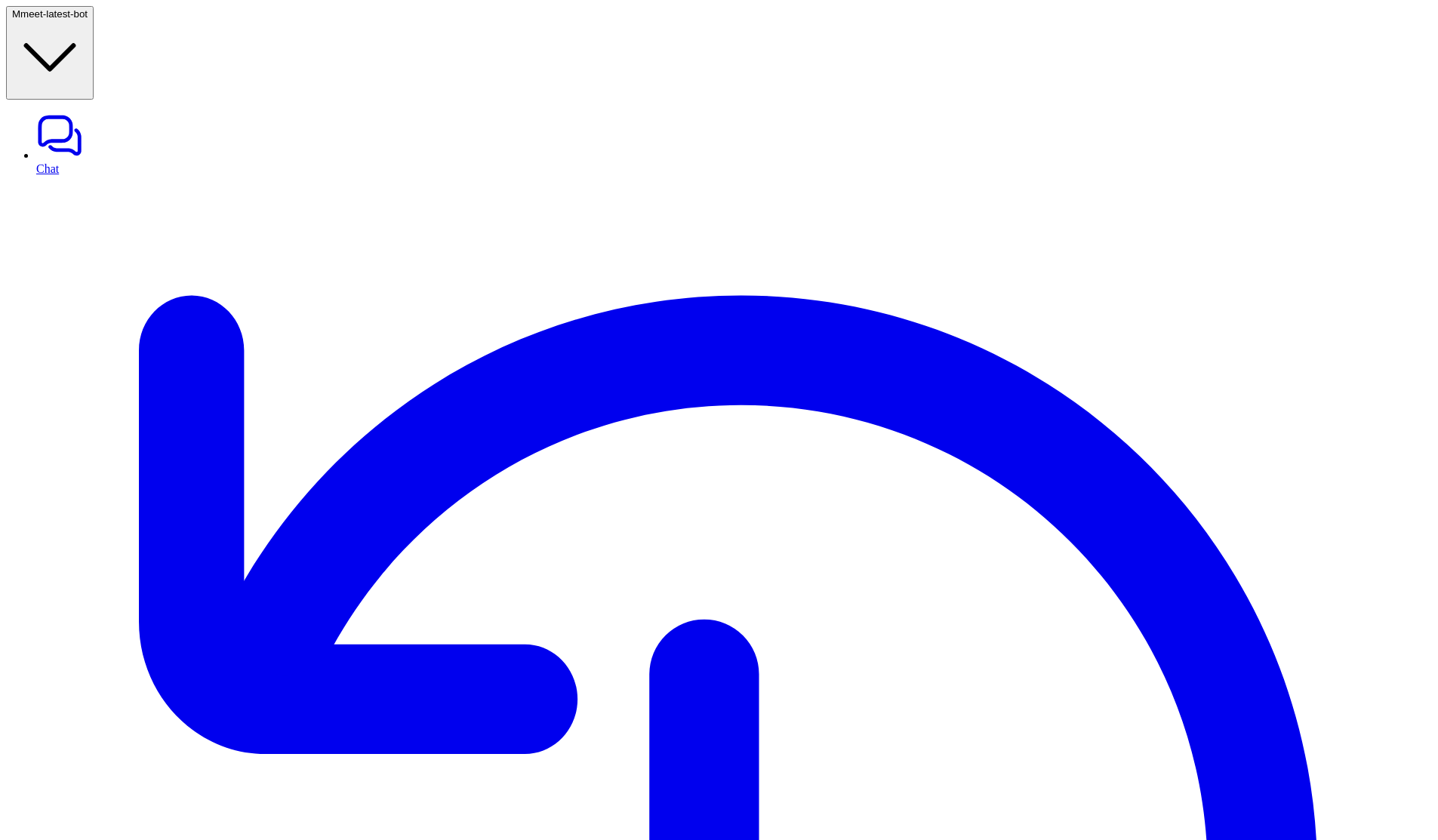
drag, startPoint x: 308, startPoint y: 122, endPoint x: 438, endPoint y: 122, distance: 130.0
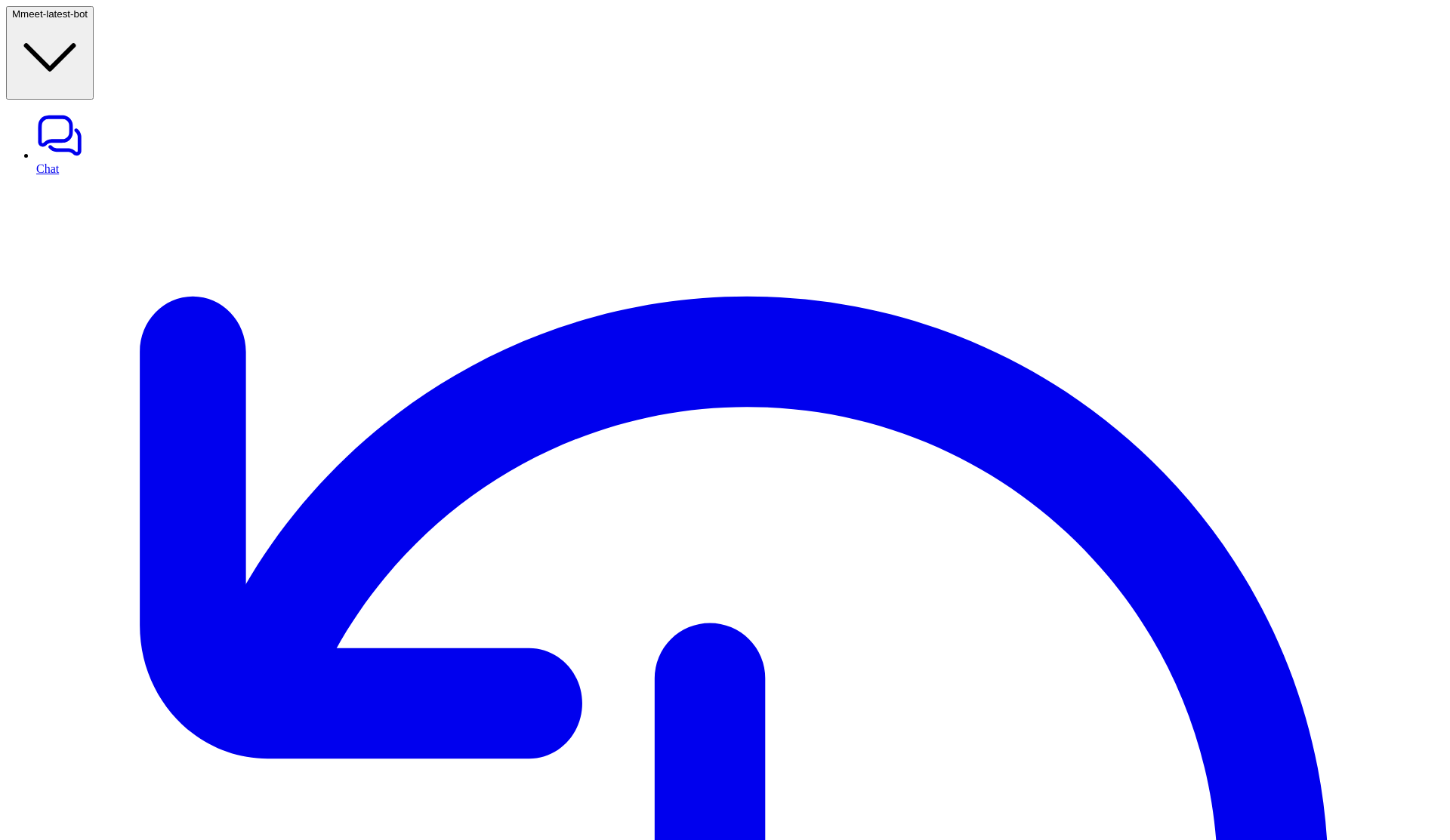
paste div
drag, startPoint x: 615, startPoint y: 270, endPoint x: 681, endPoint y: 270, distance: 66.0
